Goal: Task Accomplishment & Management: Manage account settings

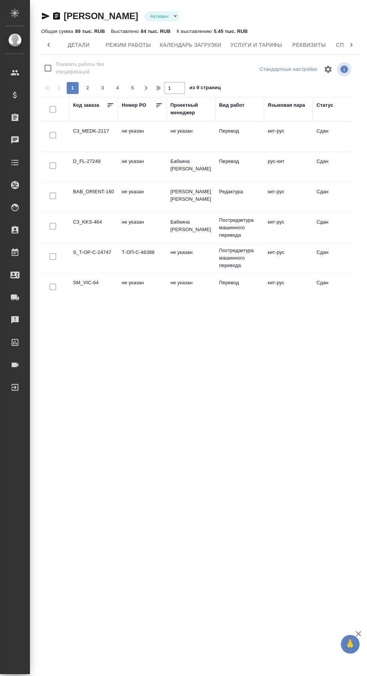
scroll to position [0, 85]
click at [19, 158] on div at bounding box center [20, 162] width 21 height 9
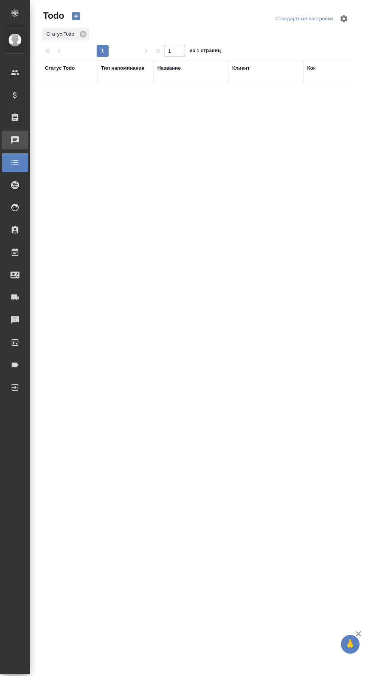
click at [20, 142] on div at bounding box center [20, 140] width 21 height 9
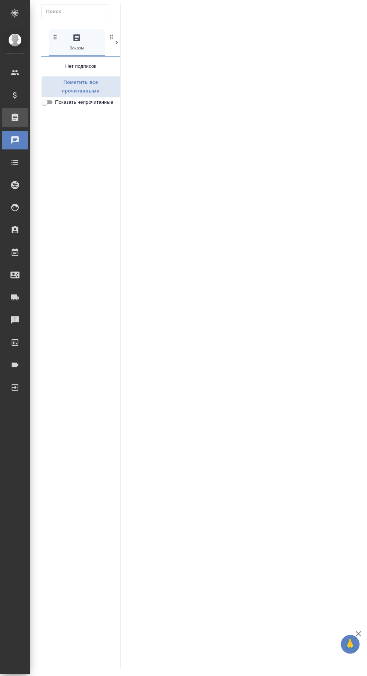
click at [18, 109] on div "Заказы" at bounding box center [15, 117] width 26 height 19
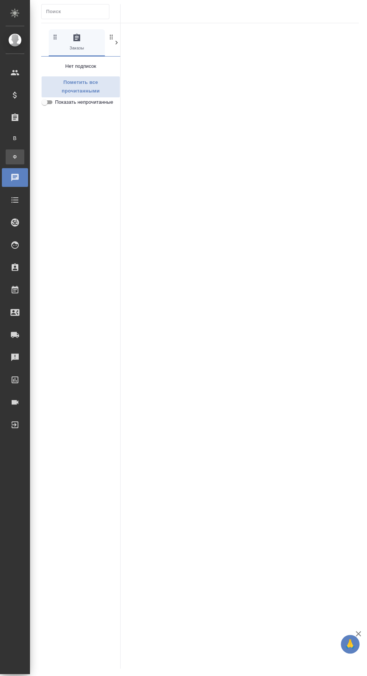
click at [15, 157] on span "Ф" at bounding box center [14, 156] width 11 height 7
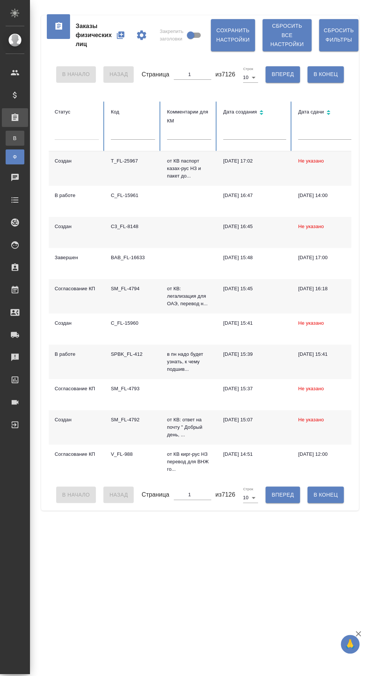
click at [15, 138] on span "В" at bounding box center [14, 138] width 11 height 7
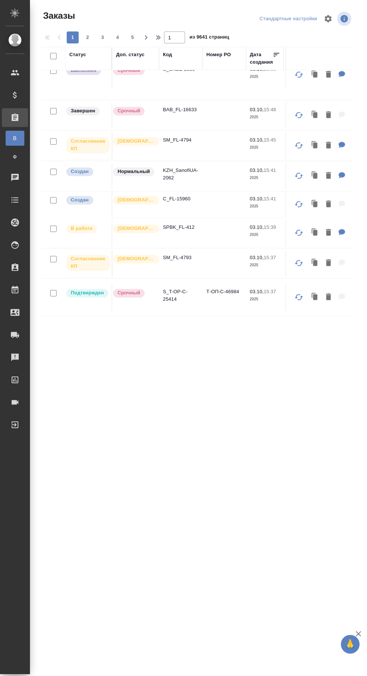
scroll to position [572, 0]
click at [88, 35] on span "2" at bounding box center [88, 37] width 12 height 7
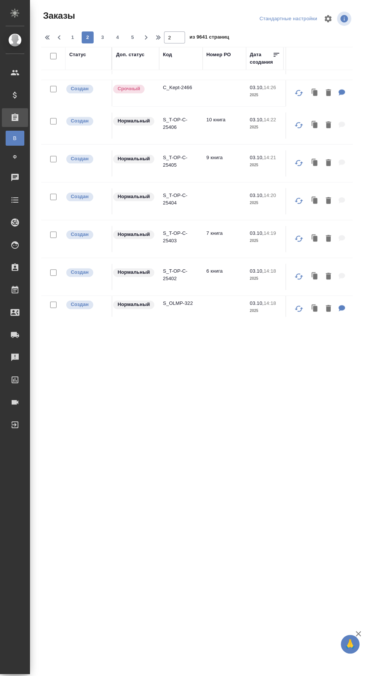
scroll to position [602, 0]
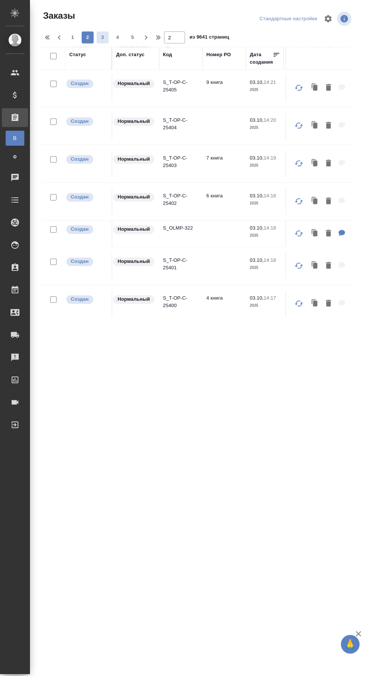
click at [105, 35] on span "3" at bounding box center [103, 37] width 12 height 7
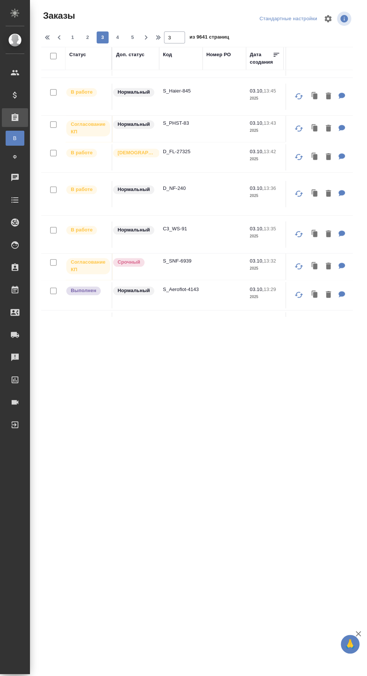
scroll to position [550, 0]
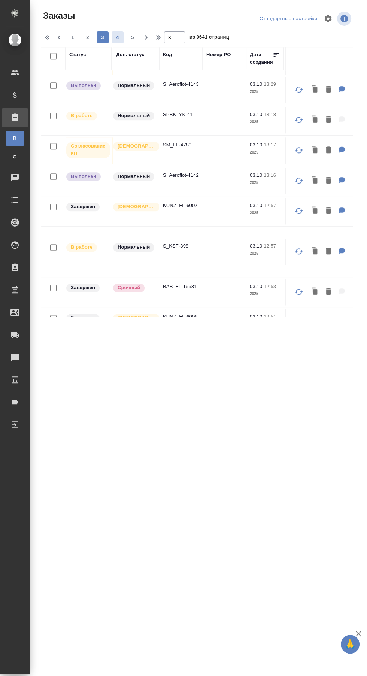
click at [120, 34] on span "4" at bounding box center [118, 37] width 12 height 7
type input "4"
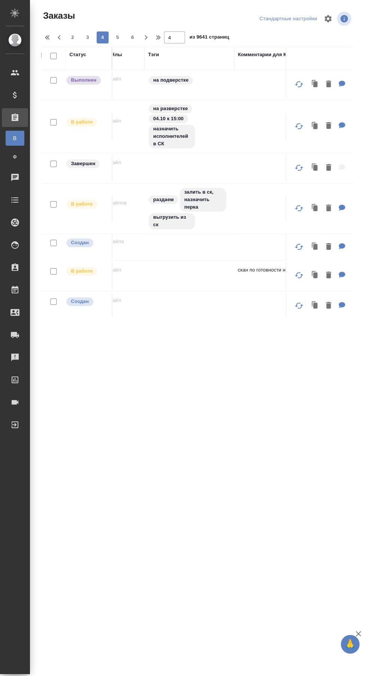
scroll to position [1, 831]
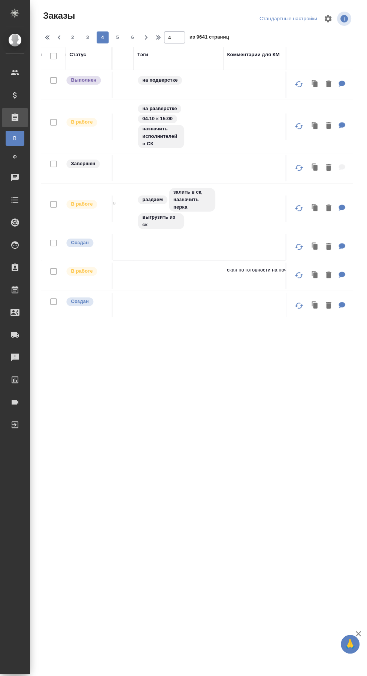
click at [82, 203] on p "В работе" at bounding box center [82, 203] width 22 height 7
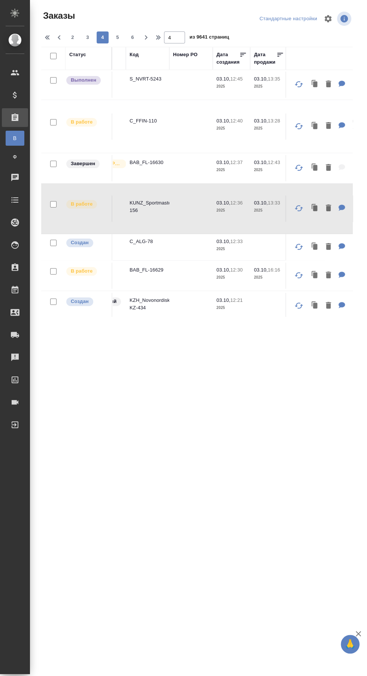
scroll to position [1, 0]
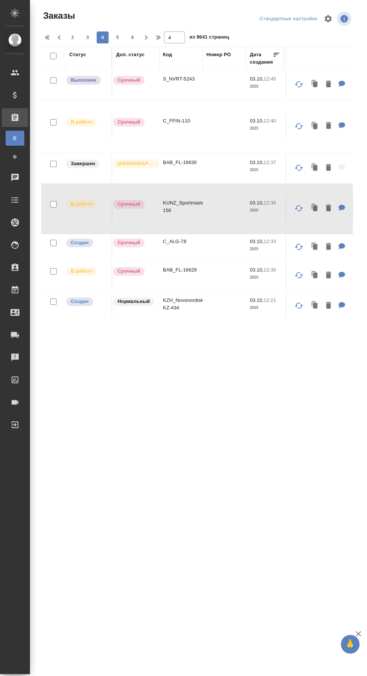
click at [132, 206] on p "Срочный" at bounding box center [129, 203] width 22 height 7
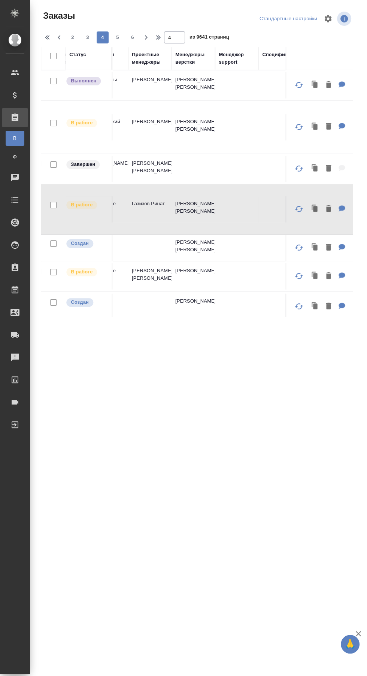
scroll to position [0, 581]
